Goal: Obtain resource: Download file/media

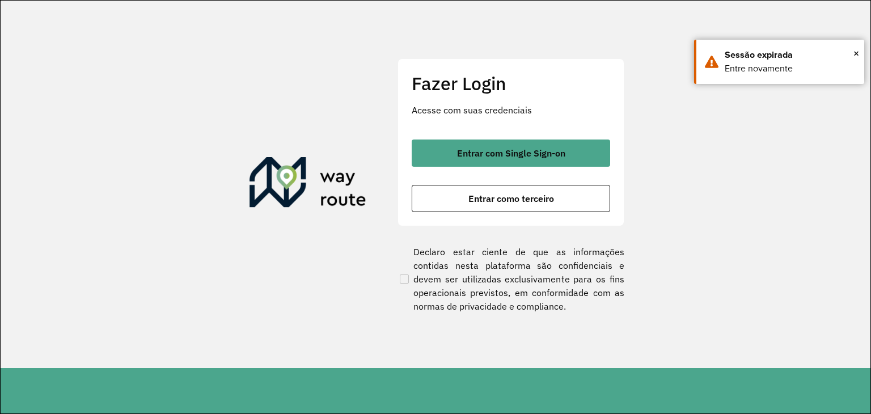
click at [503, 158] on span "Entrar com Single Sign-on" at bounding box center [511, 153] width 108 height 9
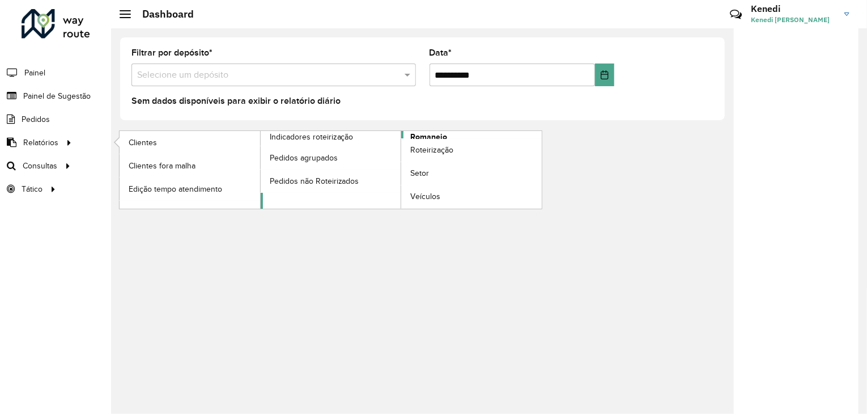
click at [424, 134] on span "Romaneio" at bounding box center [428, 137] width 37 height 12
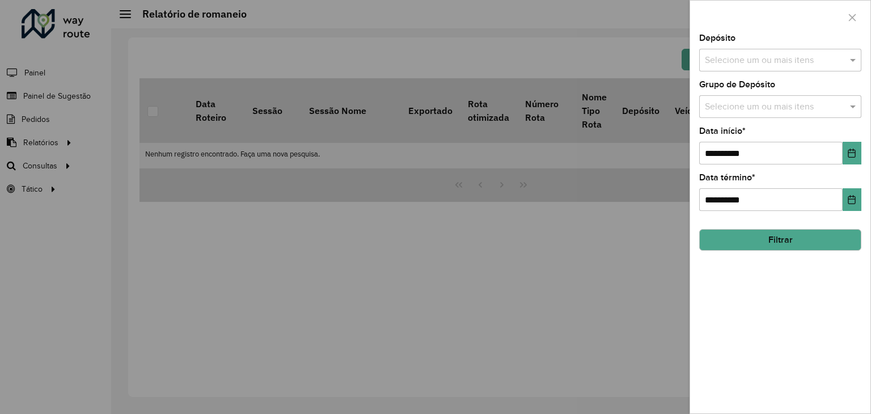
click at [814, 63] on input "text" at bounding box center [774, 61] width 145 height 14
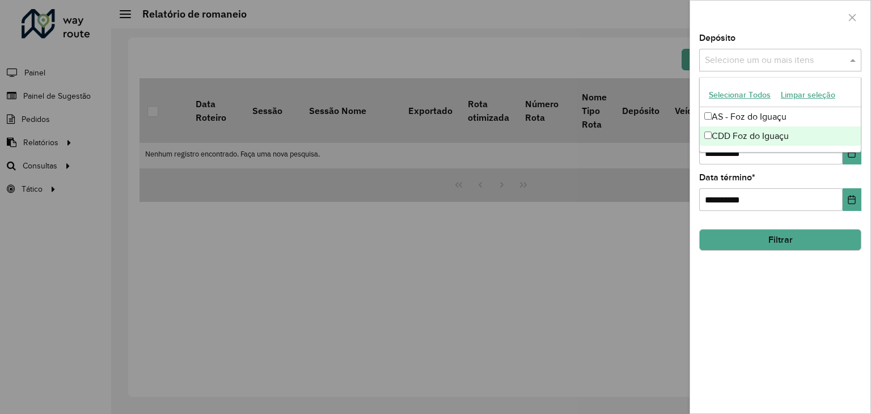
click at [797, 132] on div "CDD Foz do Iguaçu" at bounding box center [779, 135] width 161 height 19
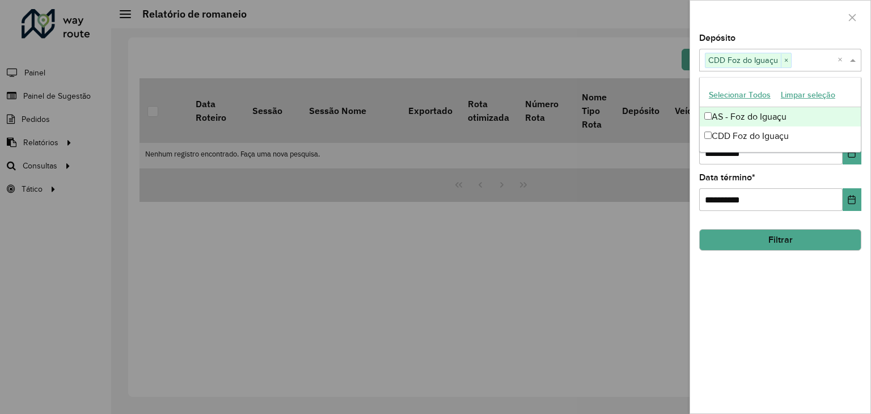
click at [866, 93] on div "**********" at bounding box center [780, 223] width 180 height 379
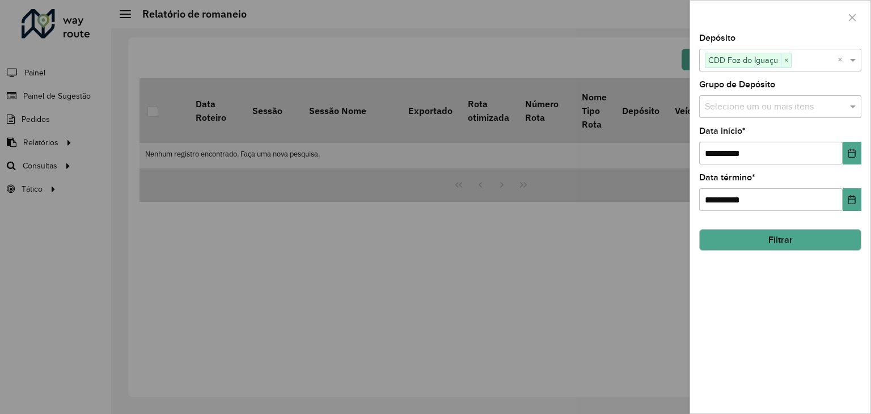
click at [828, 102] on input "text" at bounding box center [774, 107] width 145 height 14
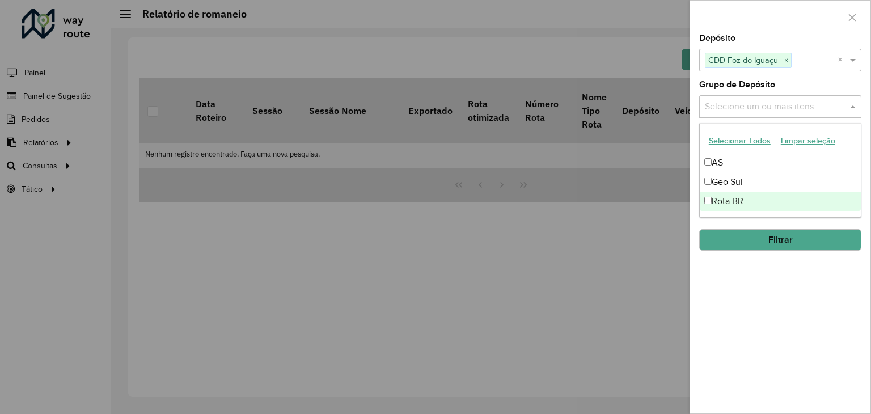
click at [741, 202] on div "Rota BR" at bounding box center [779, 201] width 161 height 19
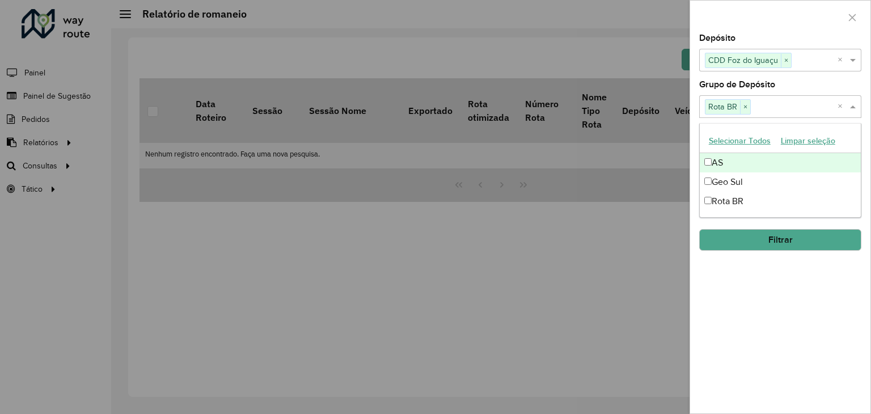
click at [867, 153] on div "**********" at bounding box center [780, 223] width 180 height 379
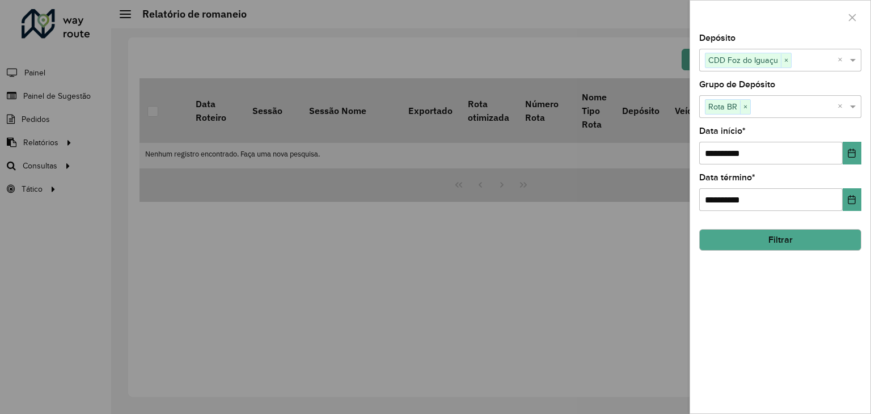
click at [808, 236] on button "Filtrar" at bounding box center [780, 240] width 162 height 22
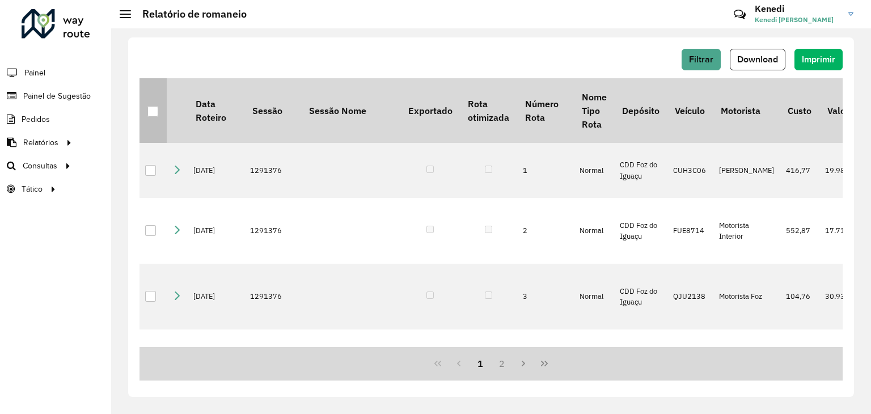
click at [157, 121] on th at bounding box center [152, 110] width 27 height 65
click at [151, 112] on div at bounding box center [152, 111] width 11 height 11
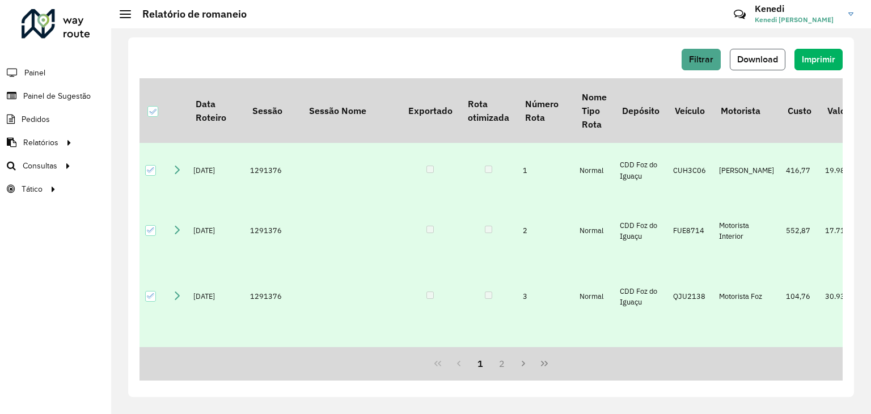
click at [757, 58] on span "Download" at bounding box center [757, 59] width 41 height 10
